Goal: Use online tool/utility: Utilize a website feature to perform a specific function

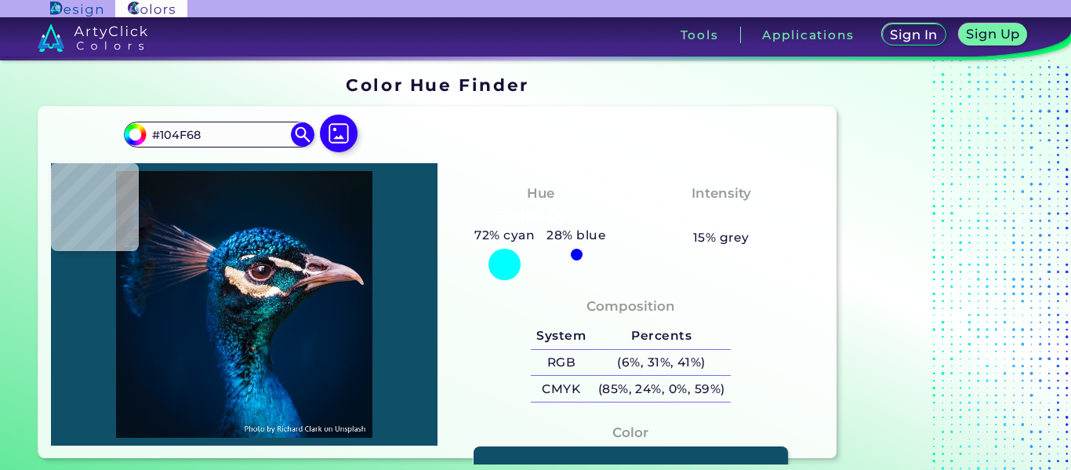
type input "#0a2b46"
type input "#0A2B46"
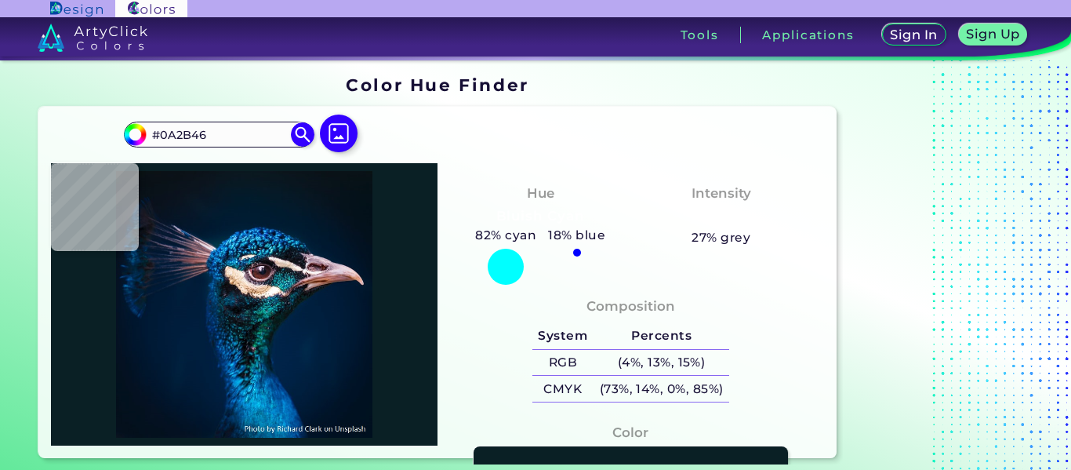
type input "#0a2025"
type input "#0A2025"
type input "#001c1f"
type input "#001C1F"
type input "#0b423a"
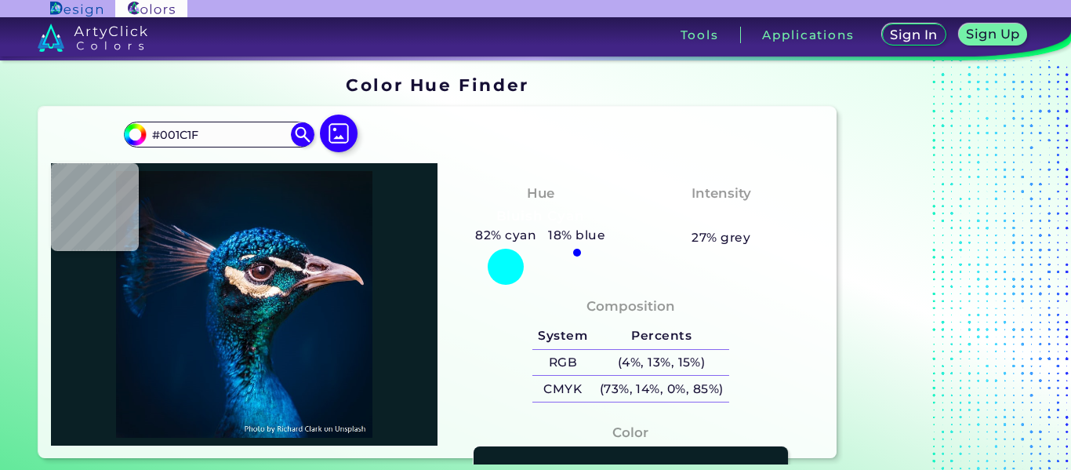
type input "#0B423A"
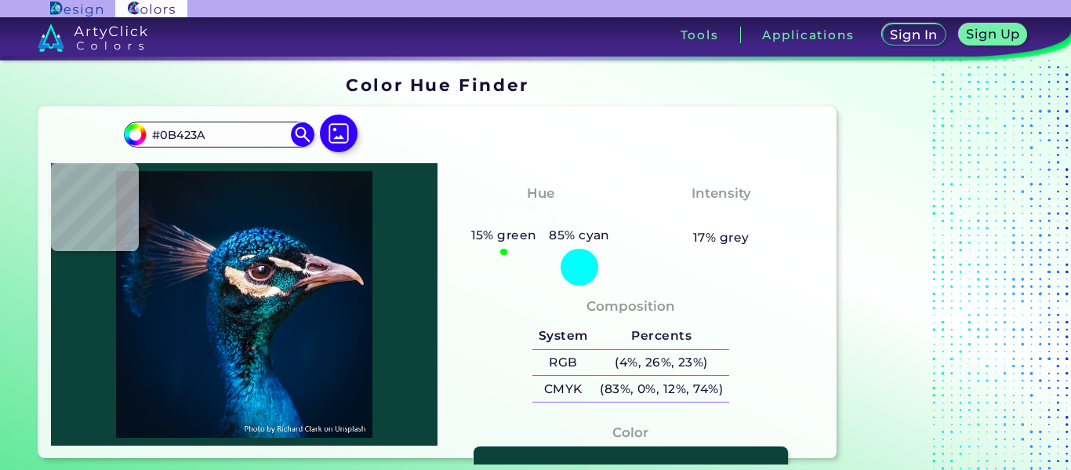
type input "#09584a"
type input "#09584A"
type input "#086951"
type input "#0b7561"
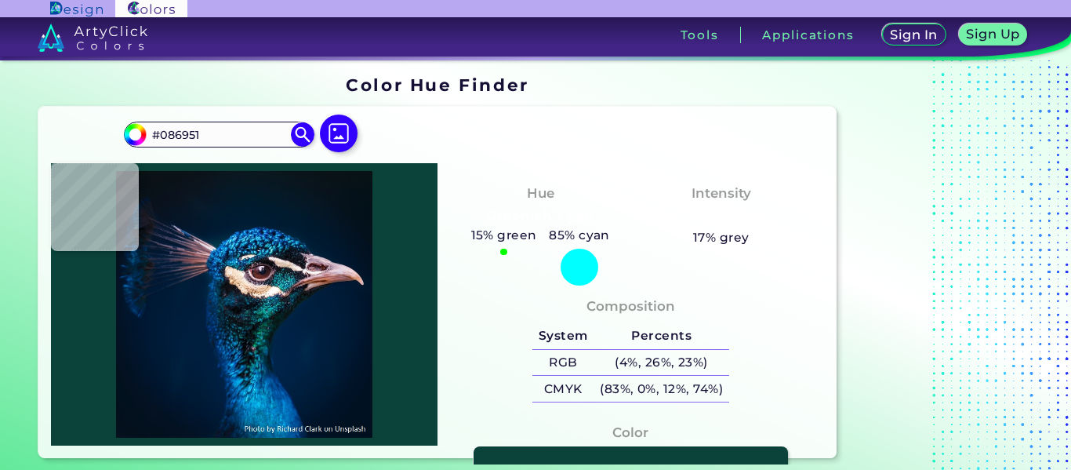
type input "#0B7561"
type input "#035052"
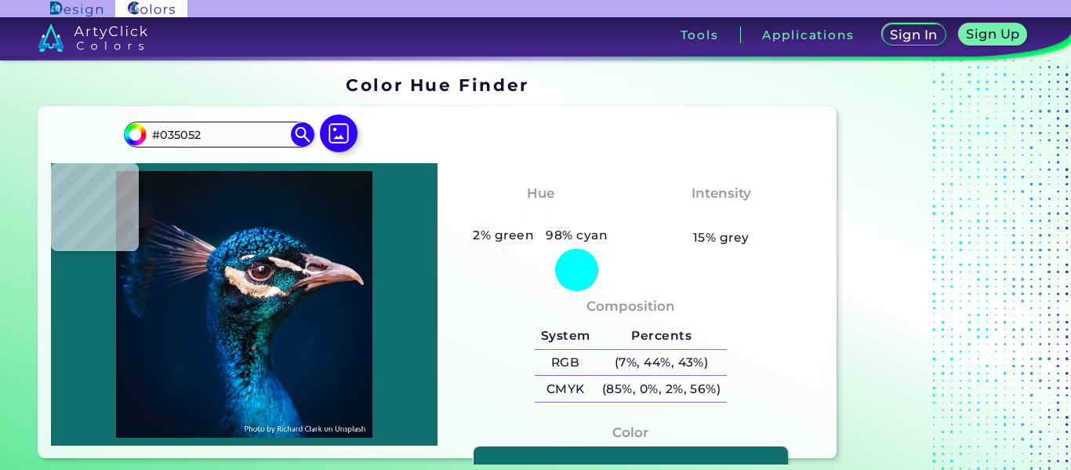
type input "#116f6d"
type input "#116F6D"
type input "#00423d"
type input "#00423D"
type input "#117a84"
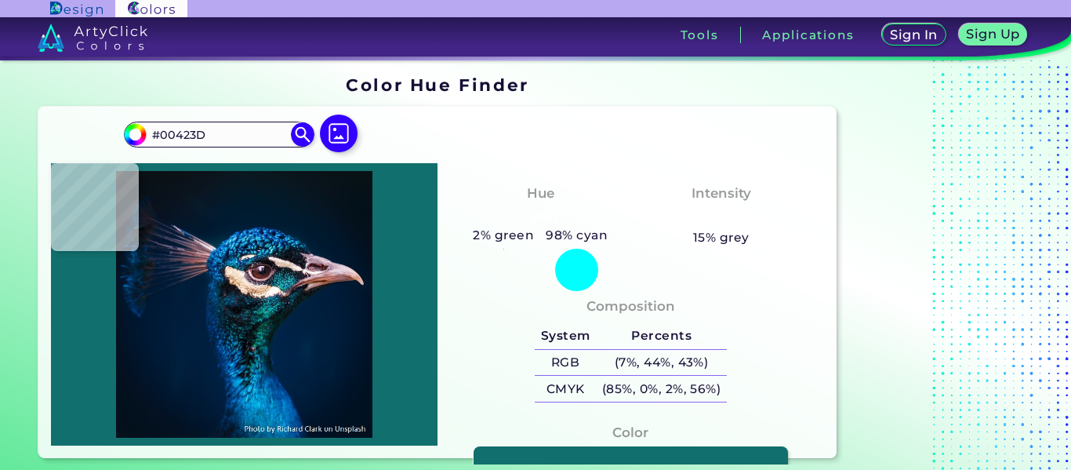
type input "#117A84"
type input "#0d2e36"
type input "#0D2E36"
type input "#03322d"
type input "#03322D"
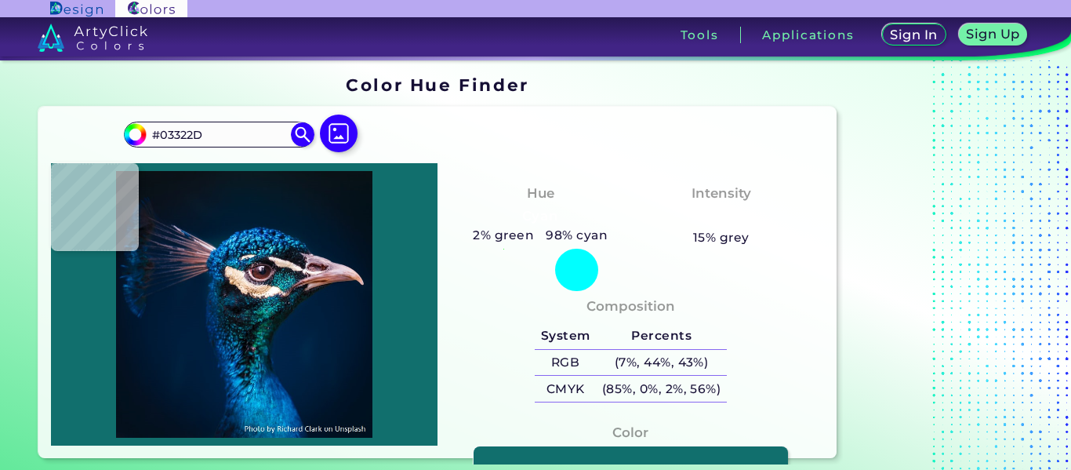
type input "#033732"
type input "#033431"
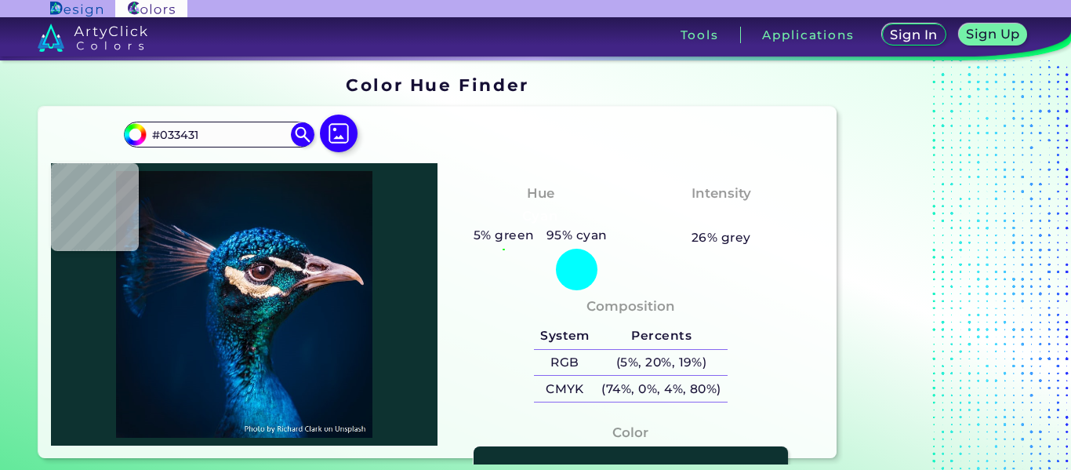
type input "#0d3230"
type input "#0D3230"
type input "#005863"
type input "#335b73"
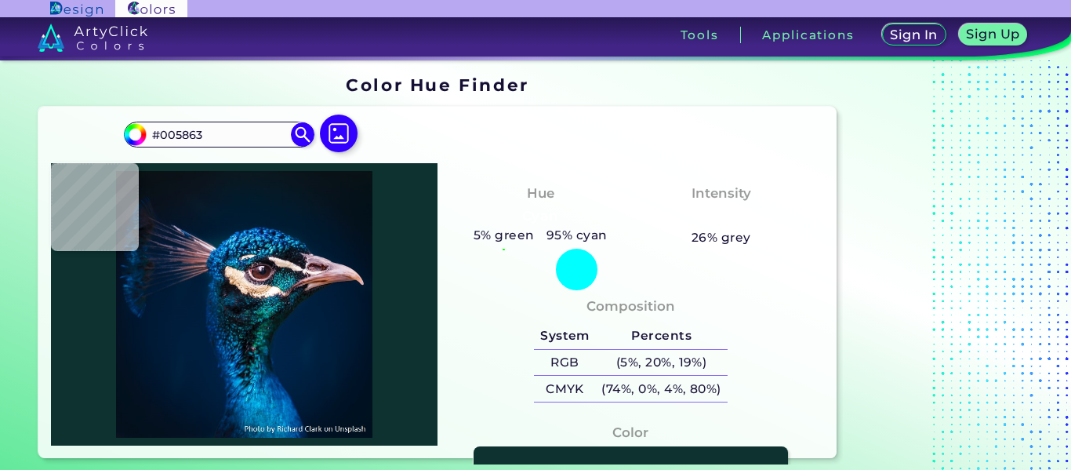
type input "#335B73"
type input "#5c4f6e"
type input "#5C4F6E"
type input "#f8e2e2"
type input "#F8E2E2"
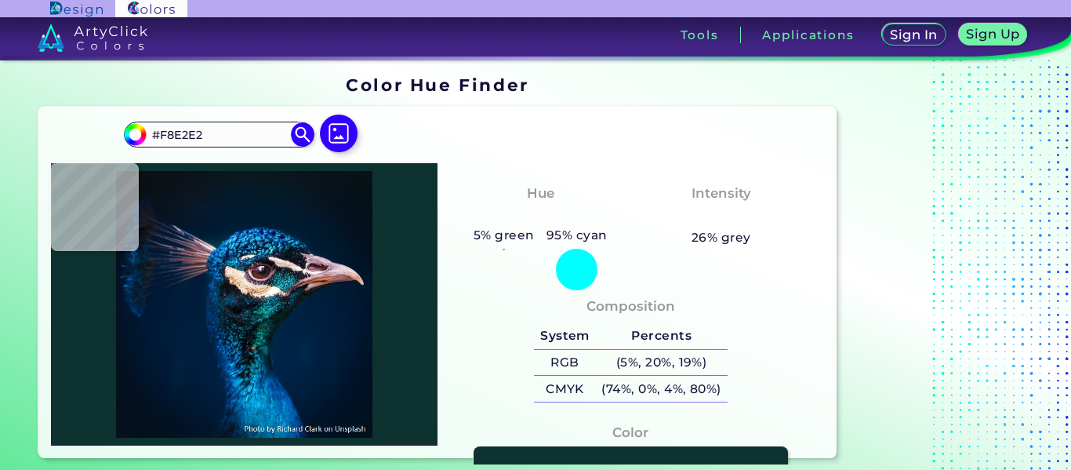
type input "#fefefd"
type input "#FEFEFD"
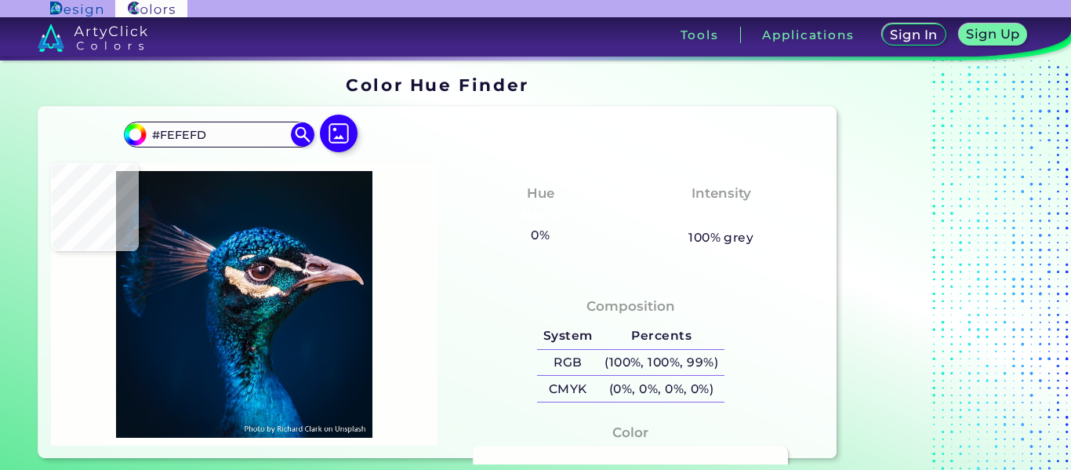
type input "#fafff8"
type input "#FAFFF8"
type input "#d7e4d6"
type input "#D7E4D6"
type input "#7a9b93"
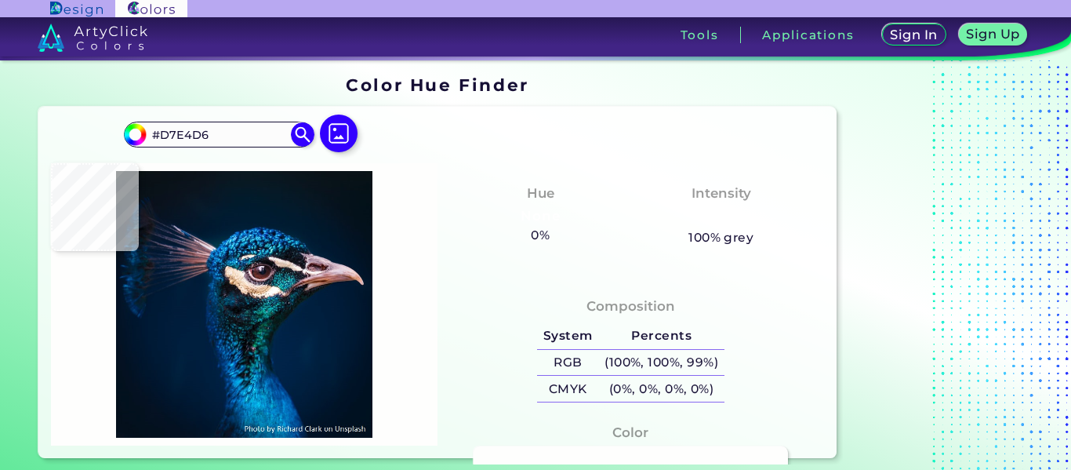
type input "#7A9B93"
type input "#074547"
type input "#156869"
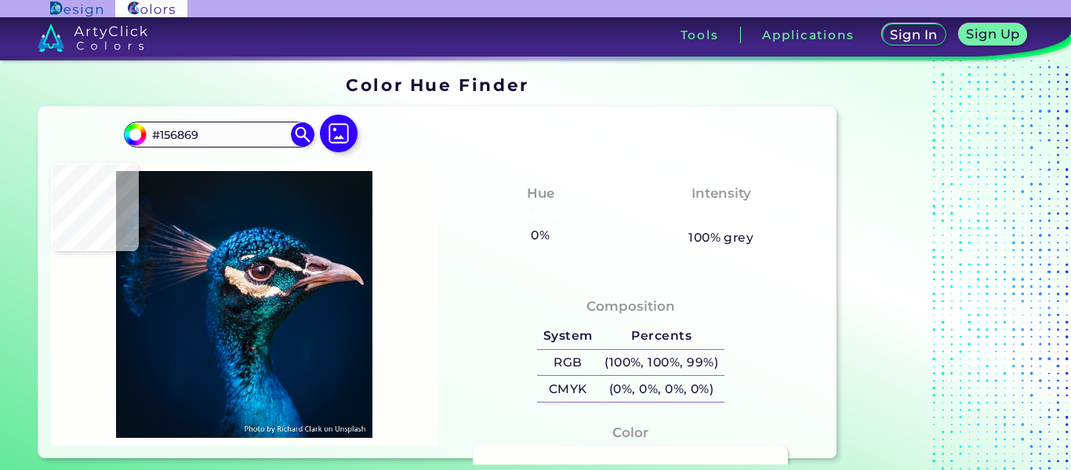
type input "#185c65"
type input "#185C65"
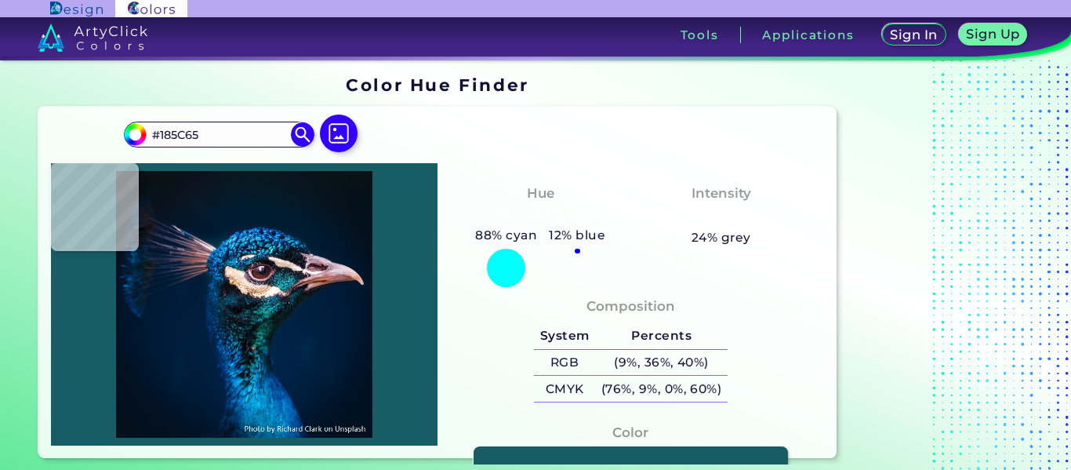
type input "#094157"
type input "#171c21"
type input "#171C21"
type input "#0c1e2d"
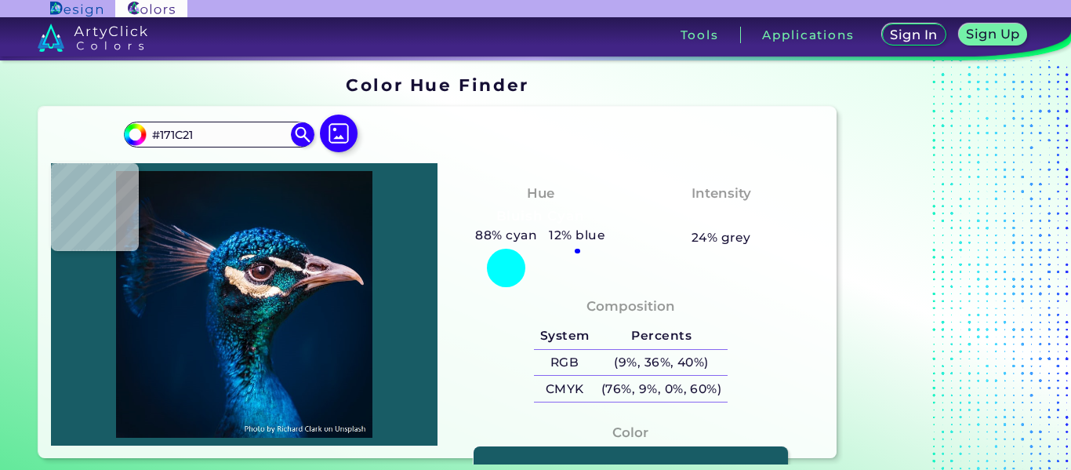
type input "#0C1E2D"
type input "#9d747a"
type input "#9D747A"
type input "#774548"
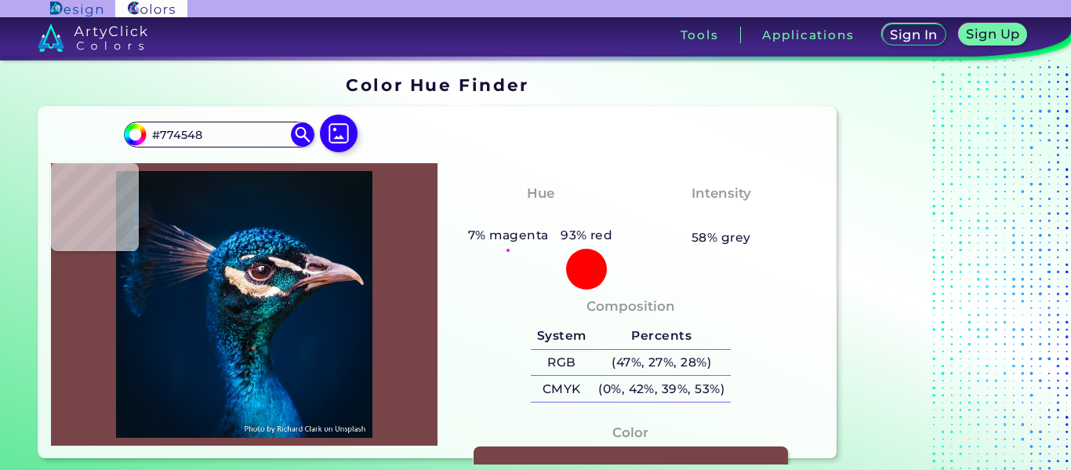
type input "#854746"
type input "#833b37"
type input "#833B37"
type input "#7d362f"
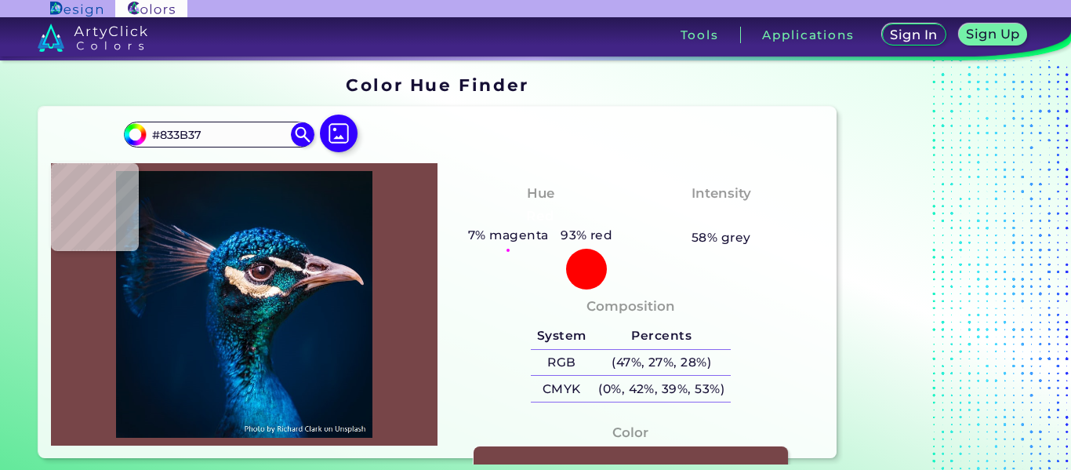
type input "#7D362F"
type input "#602d26"
type input "#602D26"
type input "#5e2929"
type input "#5E2929"
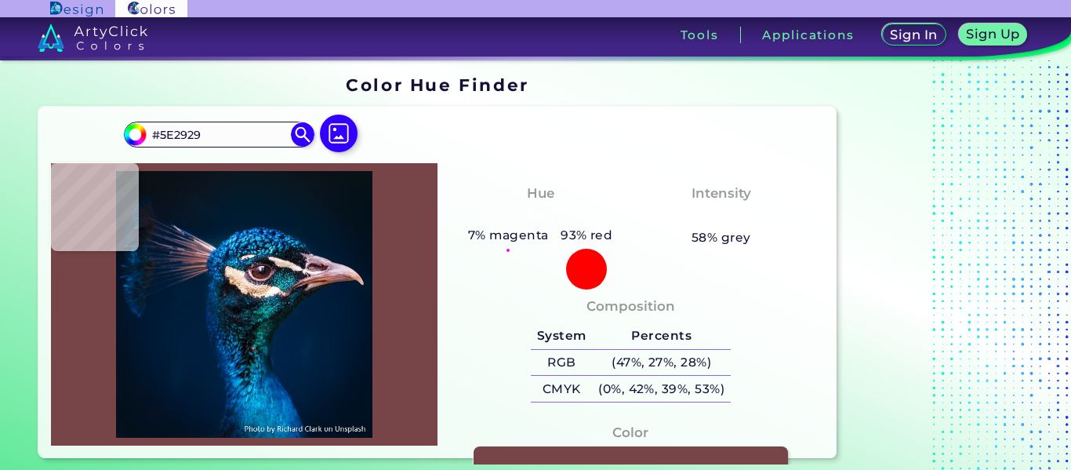
type input "#592423"
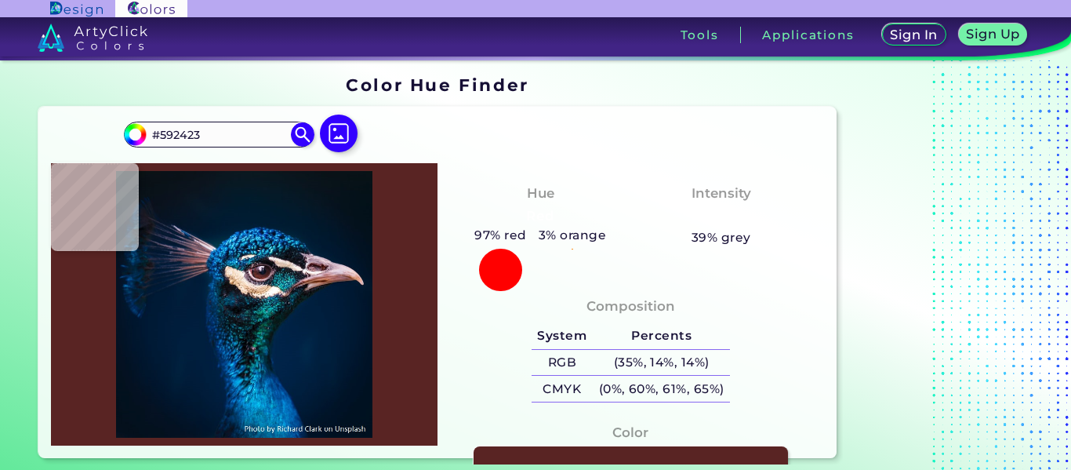
type input "#622a2e"
type input "#622A2E"
type input "#612f2e"
type input "#612F2E"
type input "#4c2426"
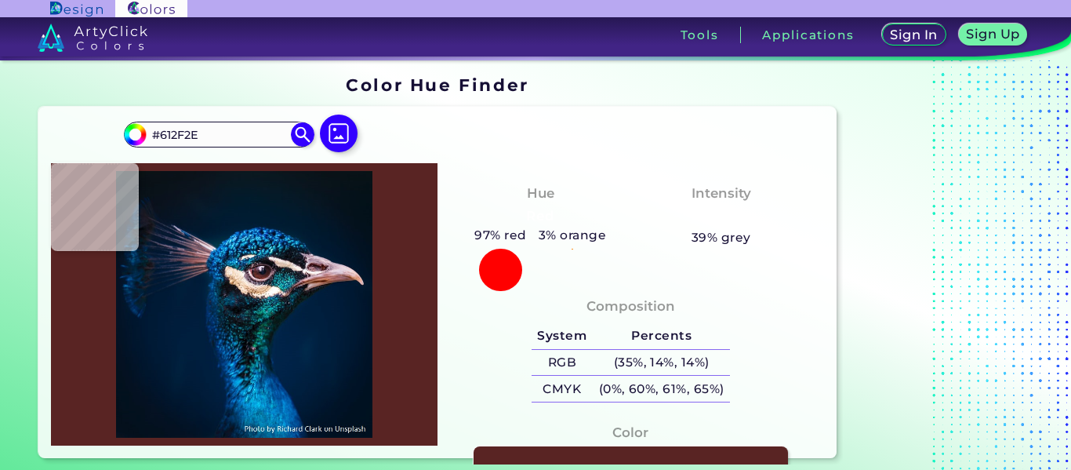
type input "#4C2426"
type input "#412326"
type input "#472124"
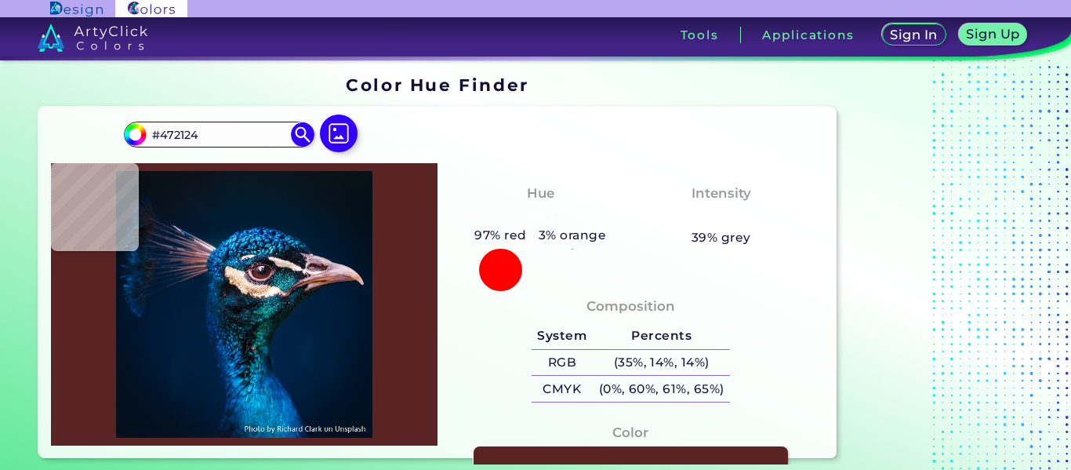
type input "#3c2227"
type input "#3C2227"
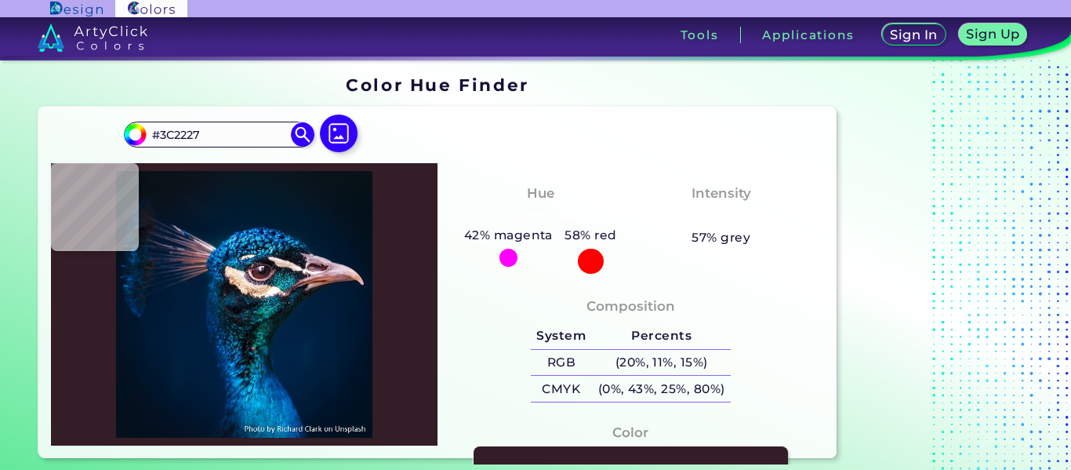
type input "#331d26"
type input "#331D26"
type input "#512f3f"
type input "#512F3F"
type input "#795c75"
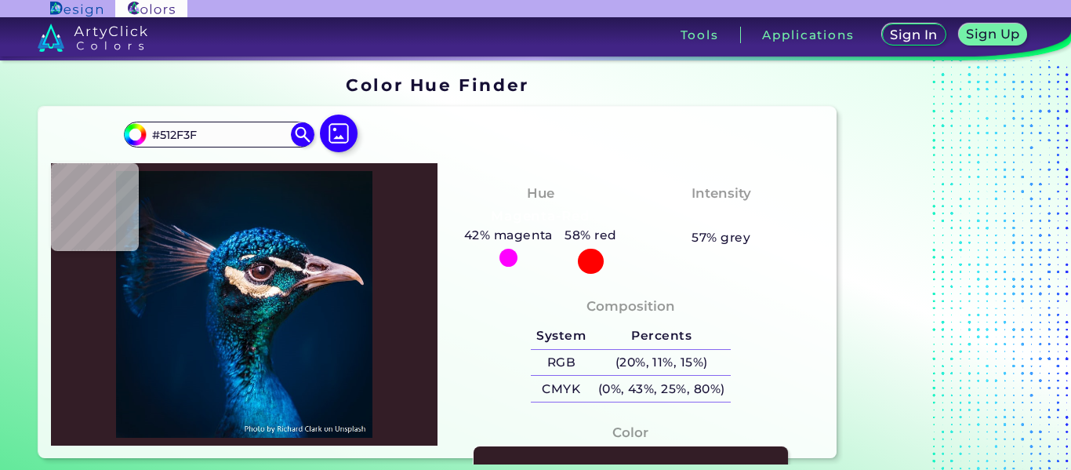
type input "#795C75"
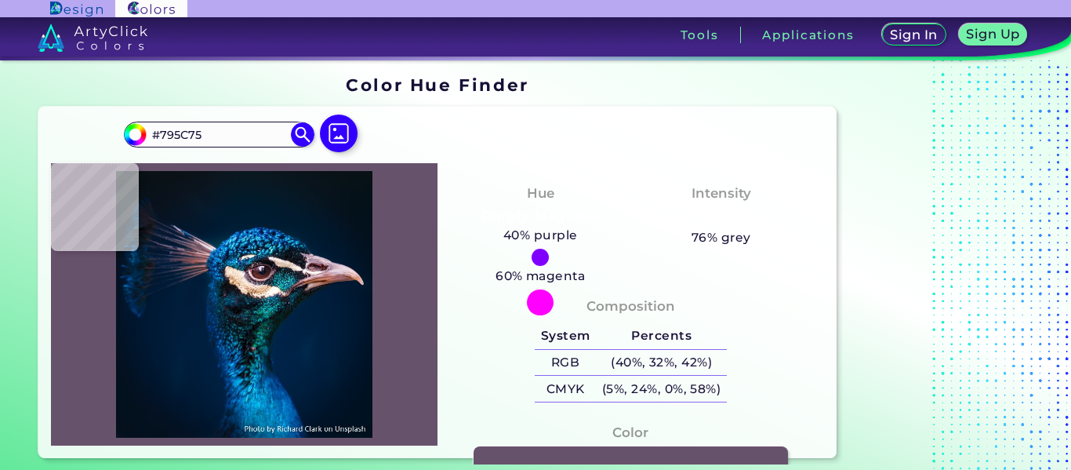
type input "#67526c"
type input "#67526C"
type input "#130607"
type input "#5d454c"
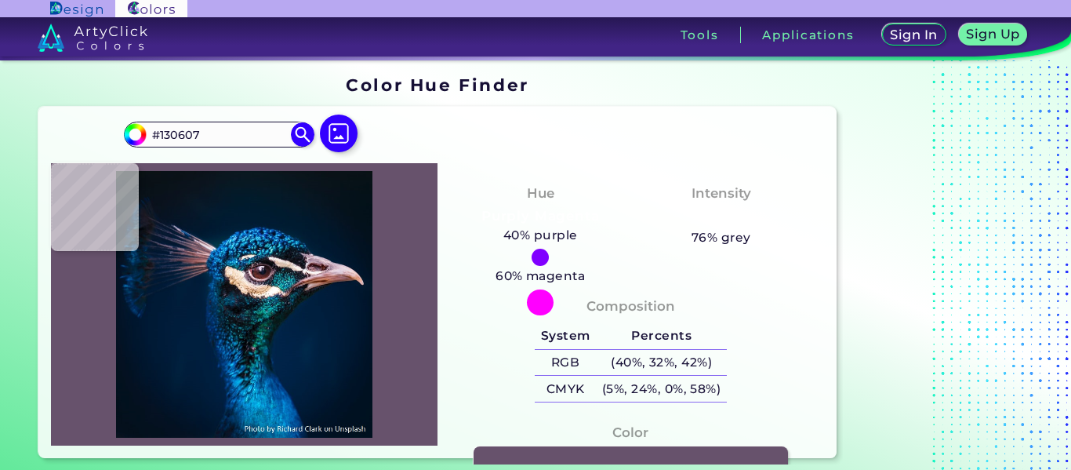
type input "#5D454C"
type input "#483141"
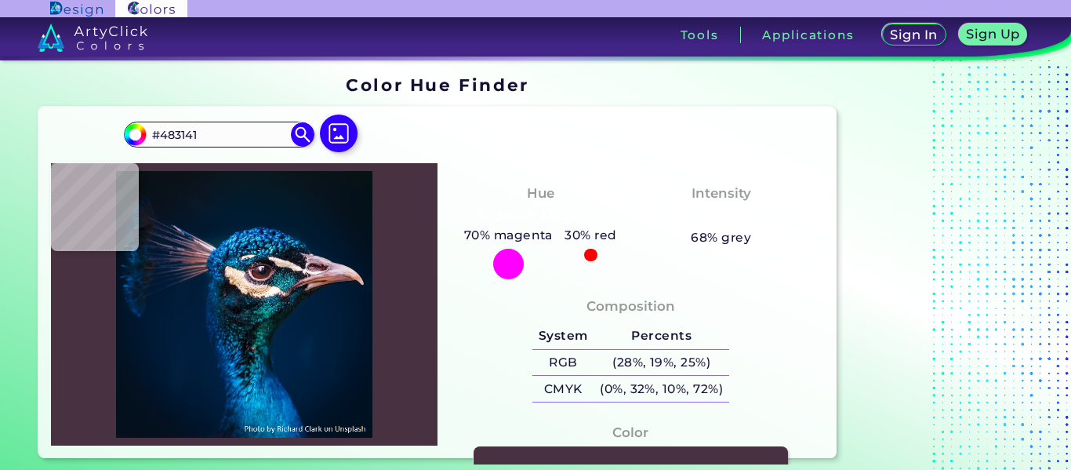
type input "#3f2233"
type input "#3F2233"
type input "#593a46"
type input "#593A46"
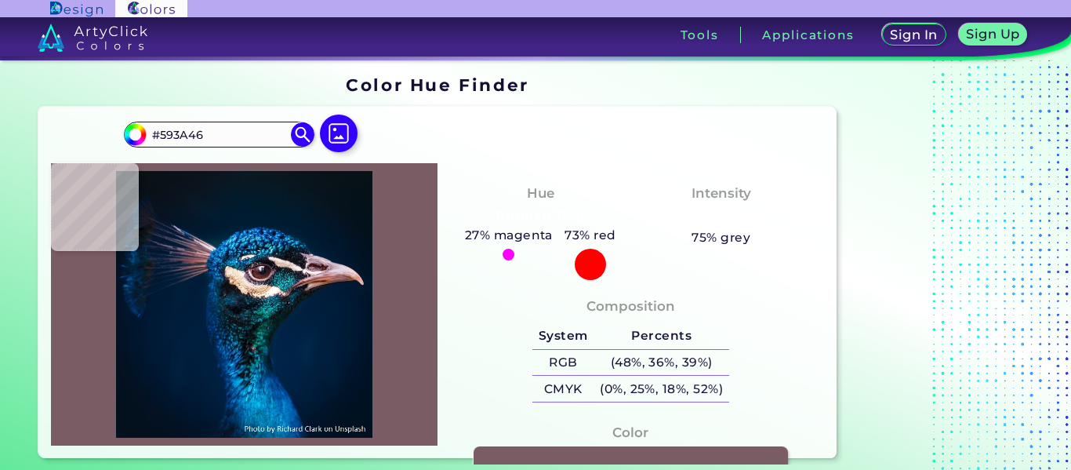
type input "#7a5c64"
type input "#7A5C64"
type input "#64474d"
type input "#64474D"
type input "#7e6469"
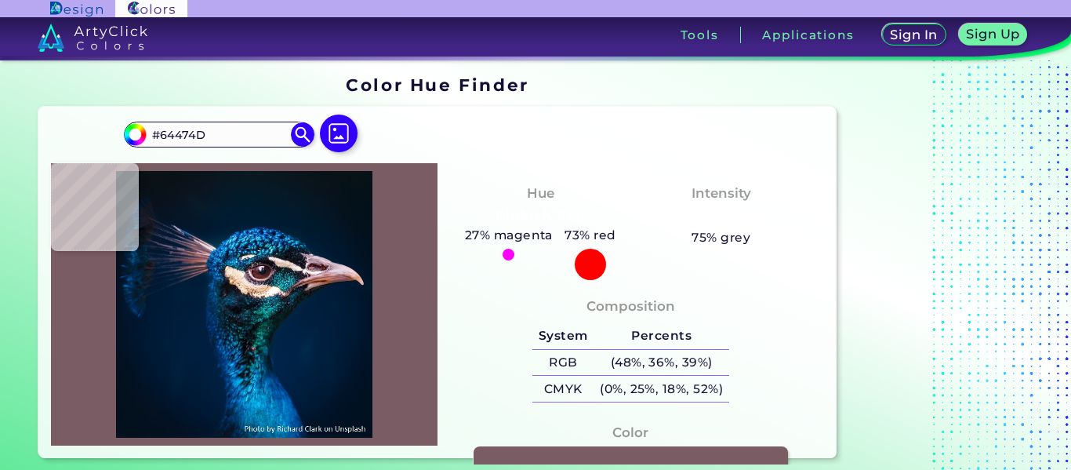
type input "#7E6469"
type input "#684f53"
type input "#684F53"
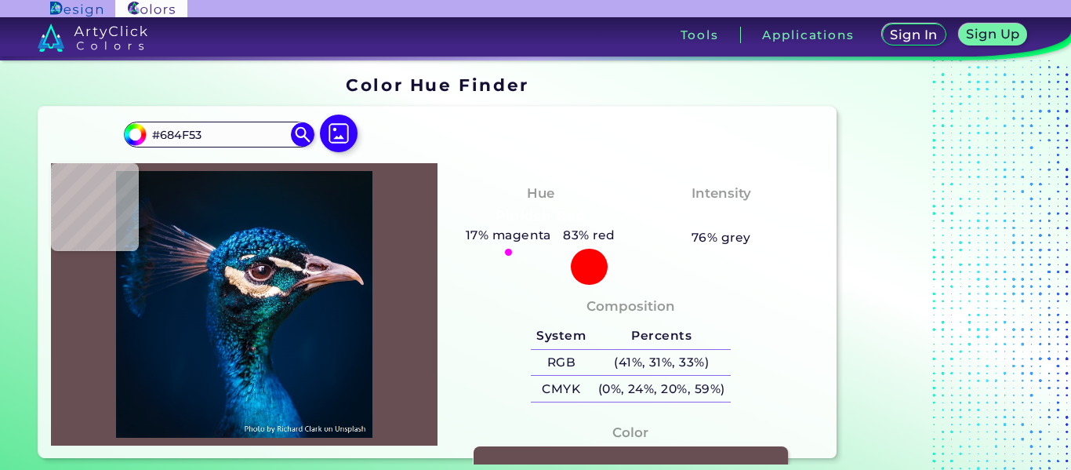
type input "#2b1823"
type input "#2B1823"
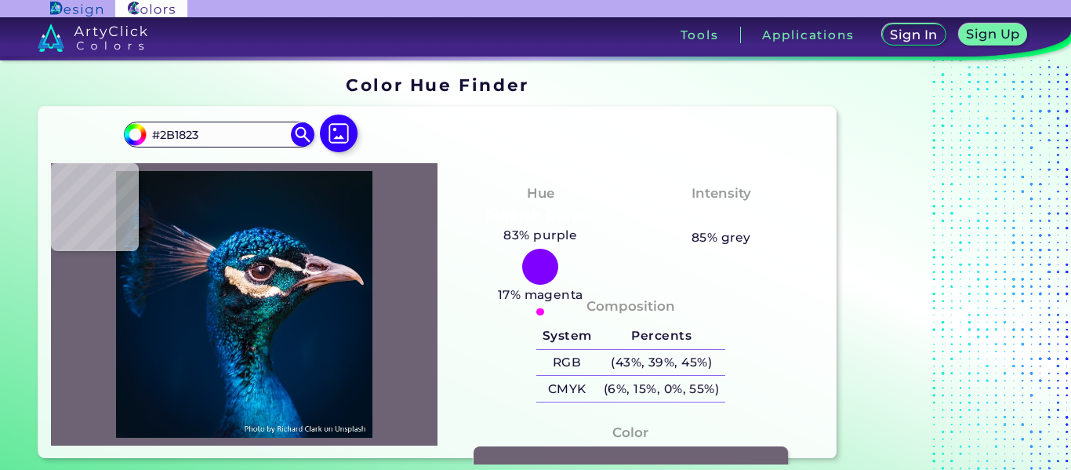
type input "#6d6374"
type input "#6D6374"
type input "#f8f2f7"
type input "#F8F2F7"
type input "#998ea4"
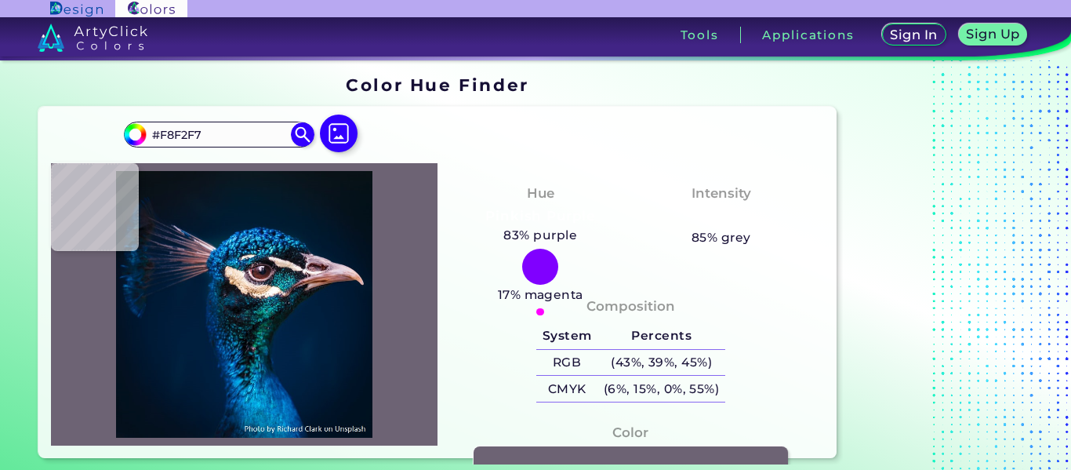
type input "#998EA4"
type input "#665a70"
type input "#665A70"
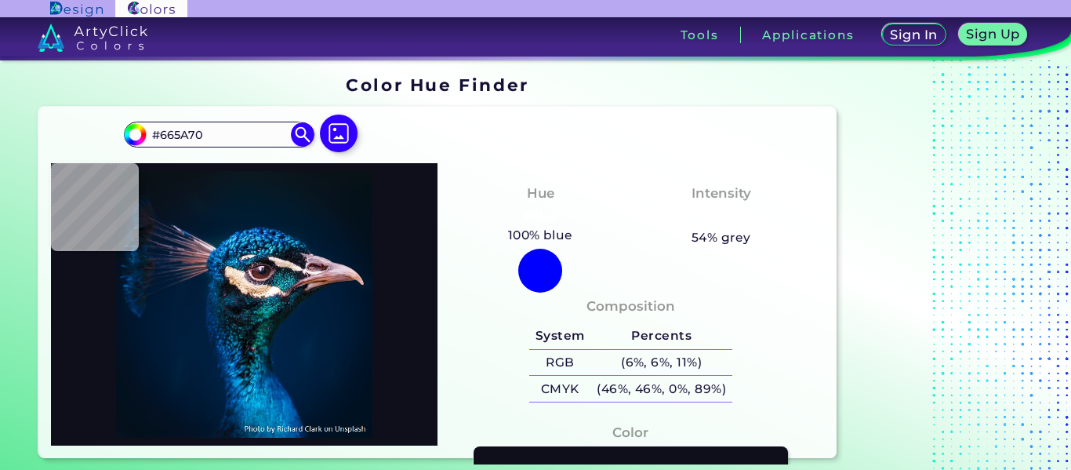
type input "#0f0f1c"
type input "#0F0F1C"
type input "#060e16"
type input "#060E16"
type input "#3b1b1c"
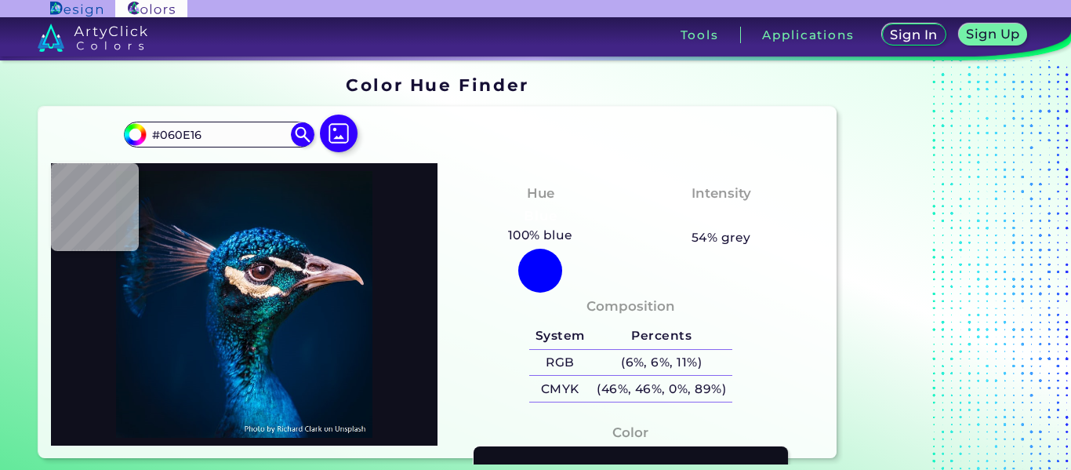
type input "#3B1B1C"
type input "#453b4d"
type input "#453B4D"
type input "#106f78"
type input "#106F78"
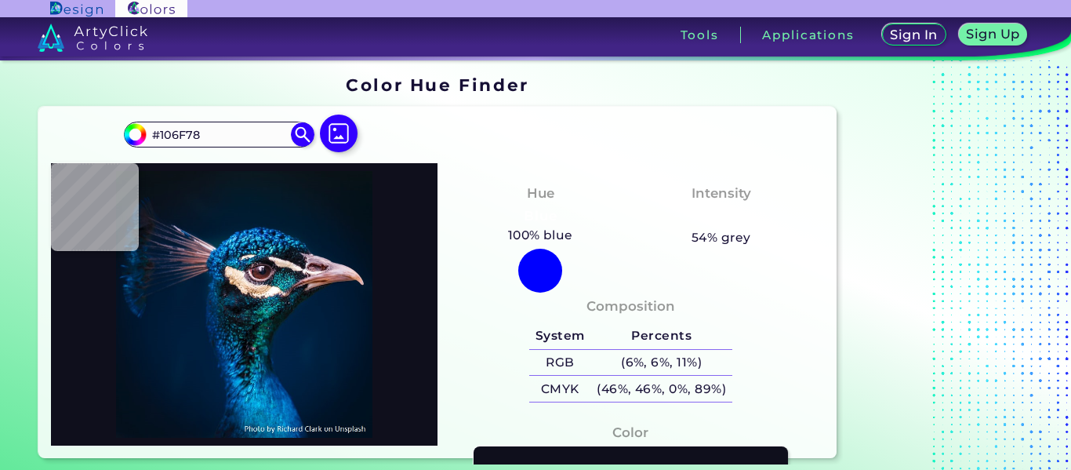
type input "#03494e"
type input "#03494E"
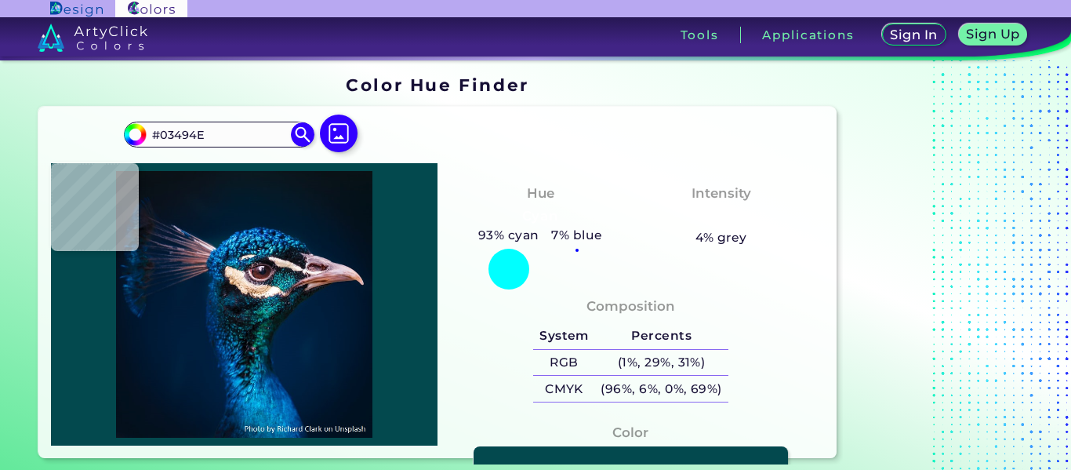
type input "#002131"
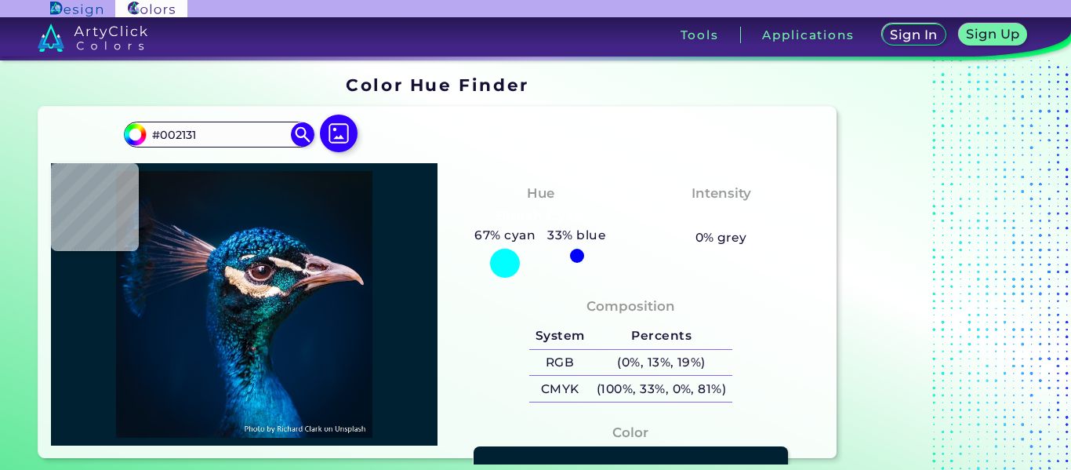
type input "#081623"
